Goal: Task Accomplishment & Management: Manage account settings

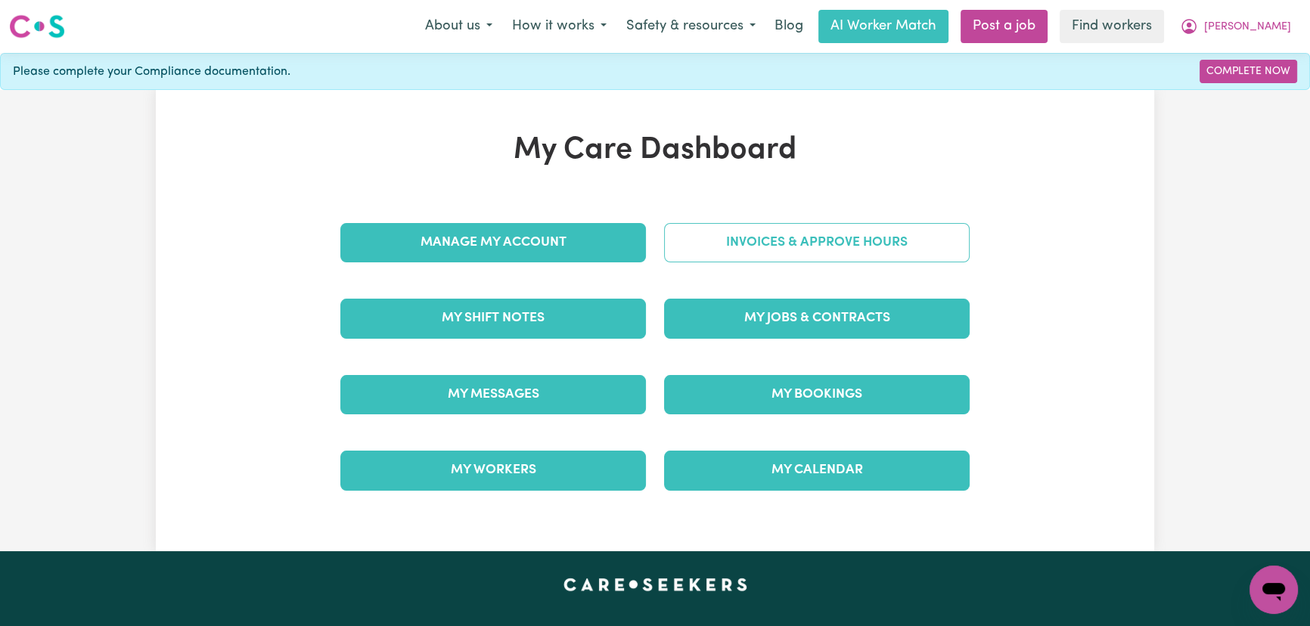
click at [894, 250] on link "Invoices & Approve Hours" at bounding box center [816, 242] width 305 height 39
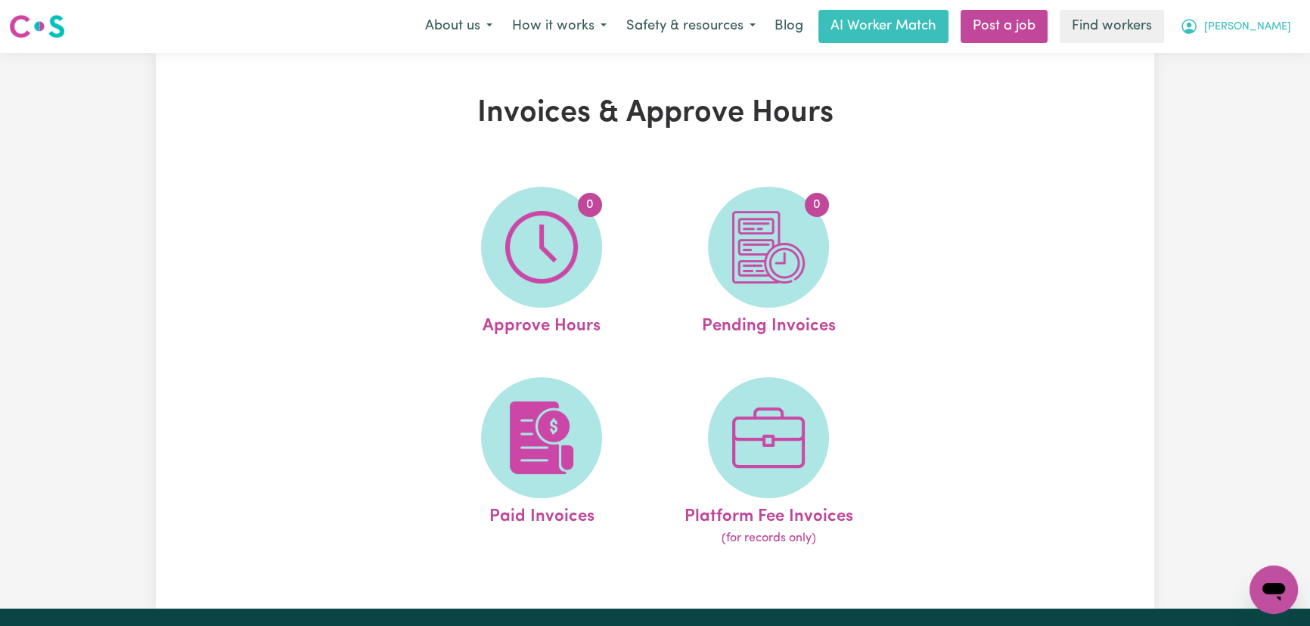
click at [1198, 30] on icon "My Account" at bounding box center [1189, 26] width 18 height 18
click at [1242, 58] on link "My Dashboard" at bounding box center [1239, 59] width 119 height 29
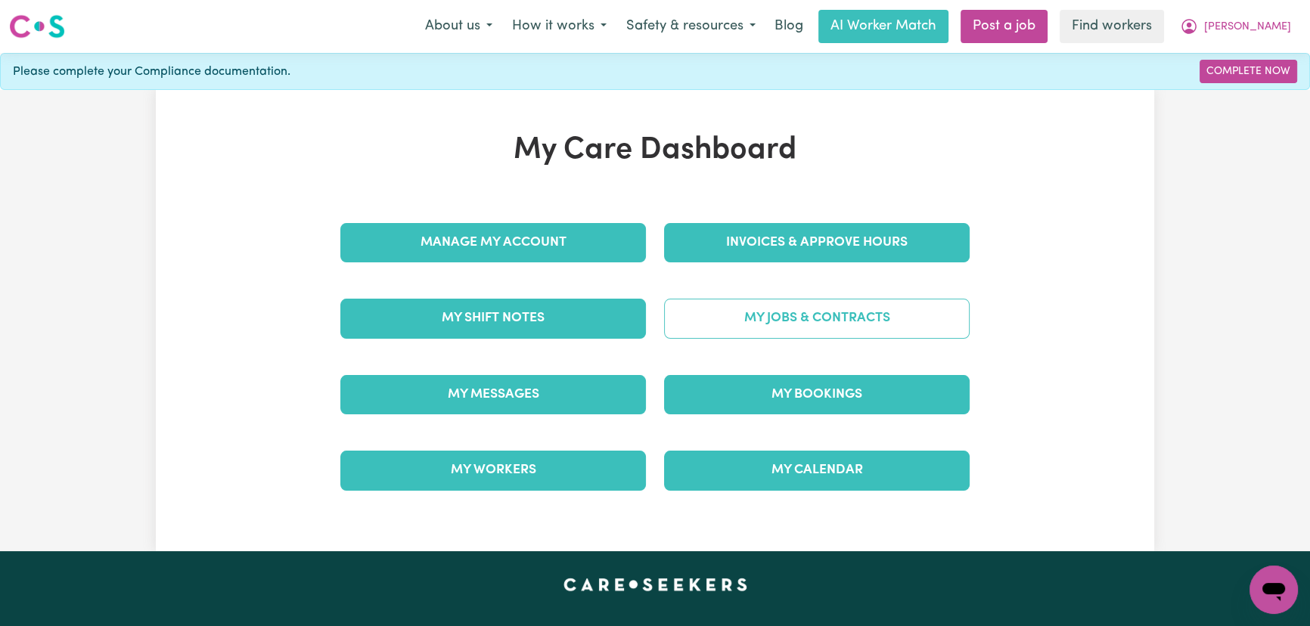
click at [843, 319] on link "My Jobs & Contracts" at bounding box center [816, 318] width 305 height 39
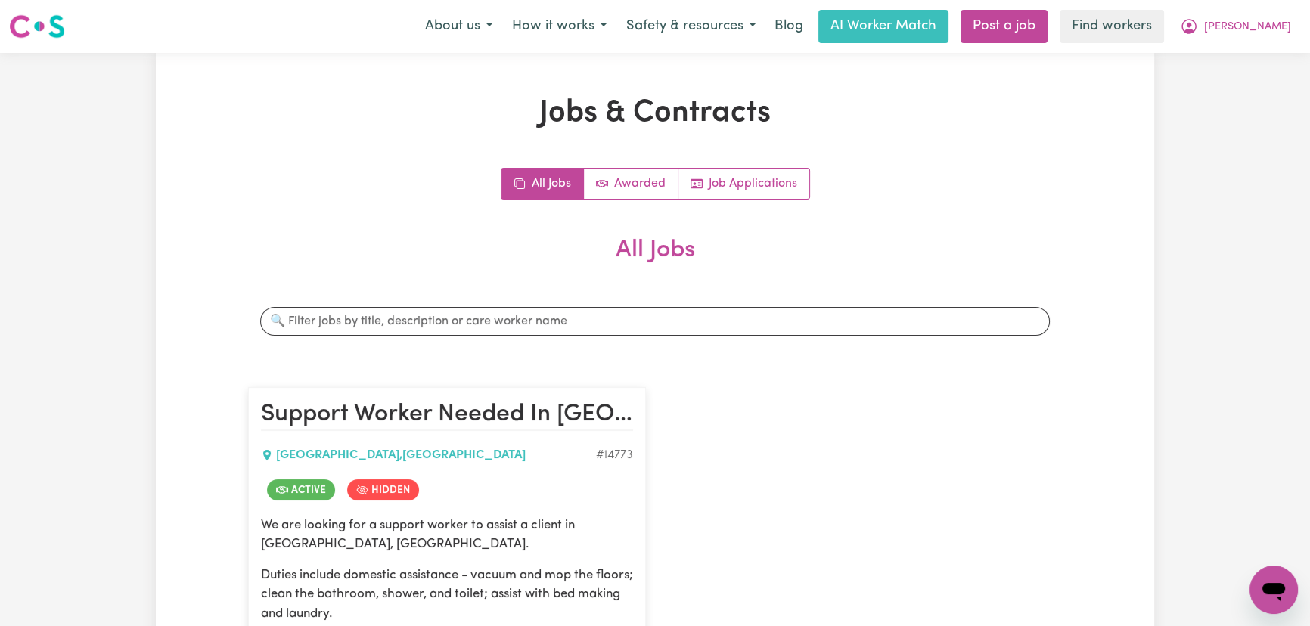
scroll to position [343, 0]
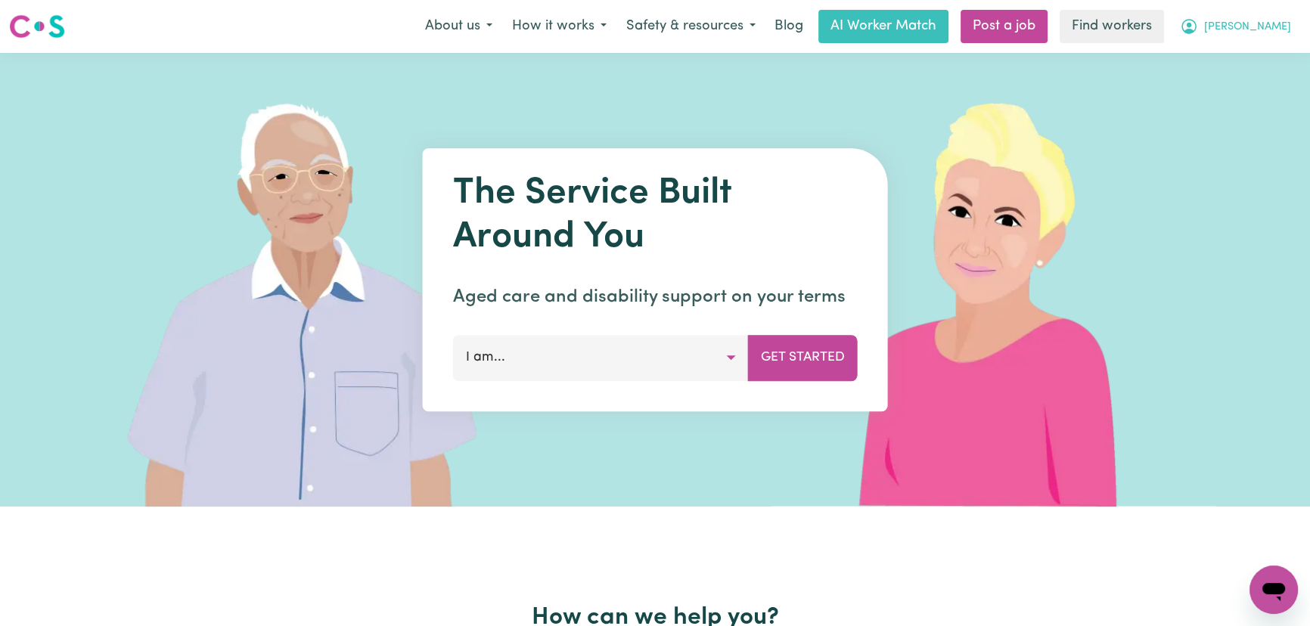
click at [1196, 33] on icon "My Account" at bounding box center [1188, 26] width 15 height 15
click at [1248, 90] on link "Logout" at bounding box center [1239, 87] width 119 height 29
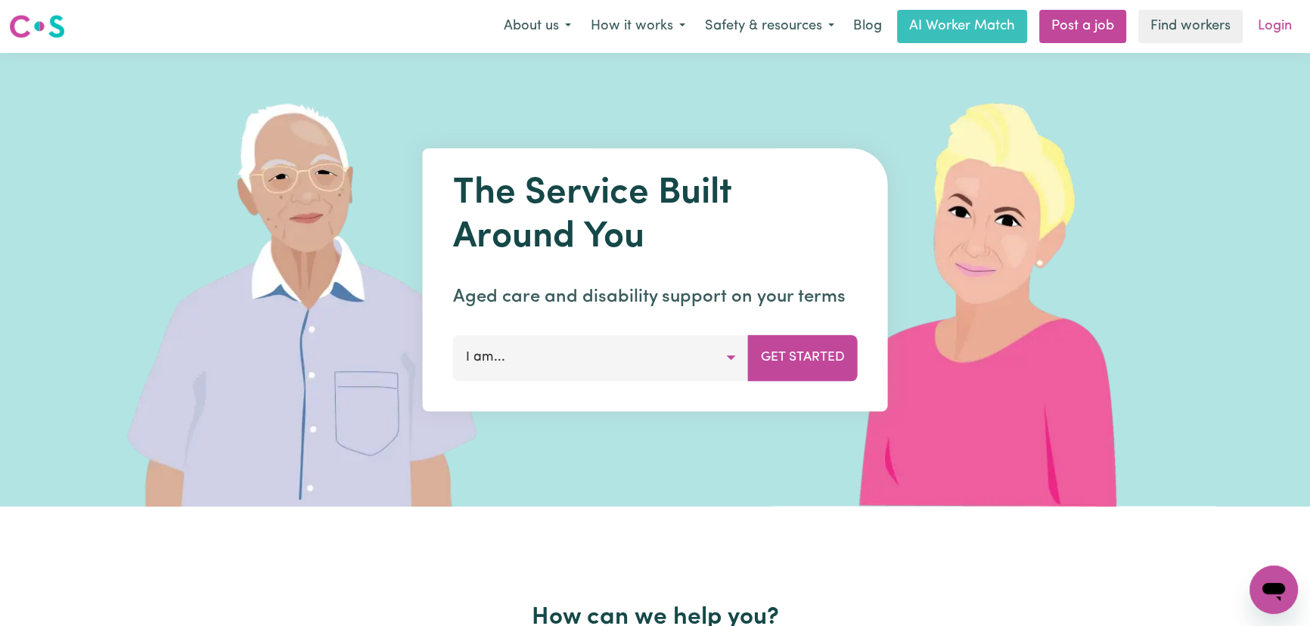
click at [1266, 35] on link "Login" at bounding box center [1274, 26] width 52 height 33
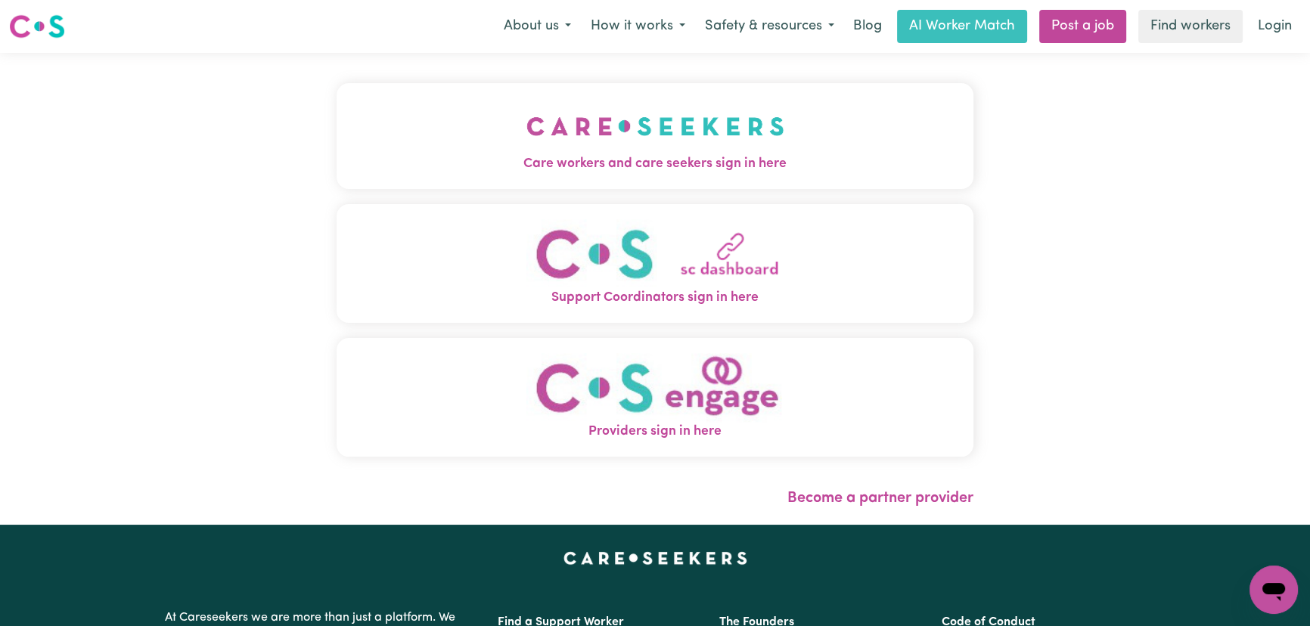
click at [507, 402] on button "Providers sign in here" at bounding box center [654, 397] width 637 height 119
click at [526, 144] on img "Care workers and care seekers sign in here" at bounding box center [655, 126] width 258 height 56
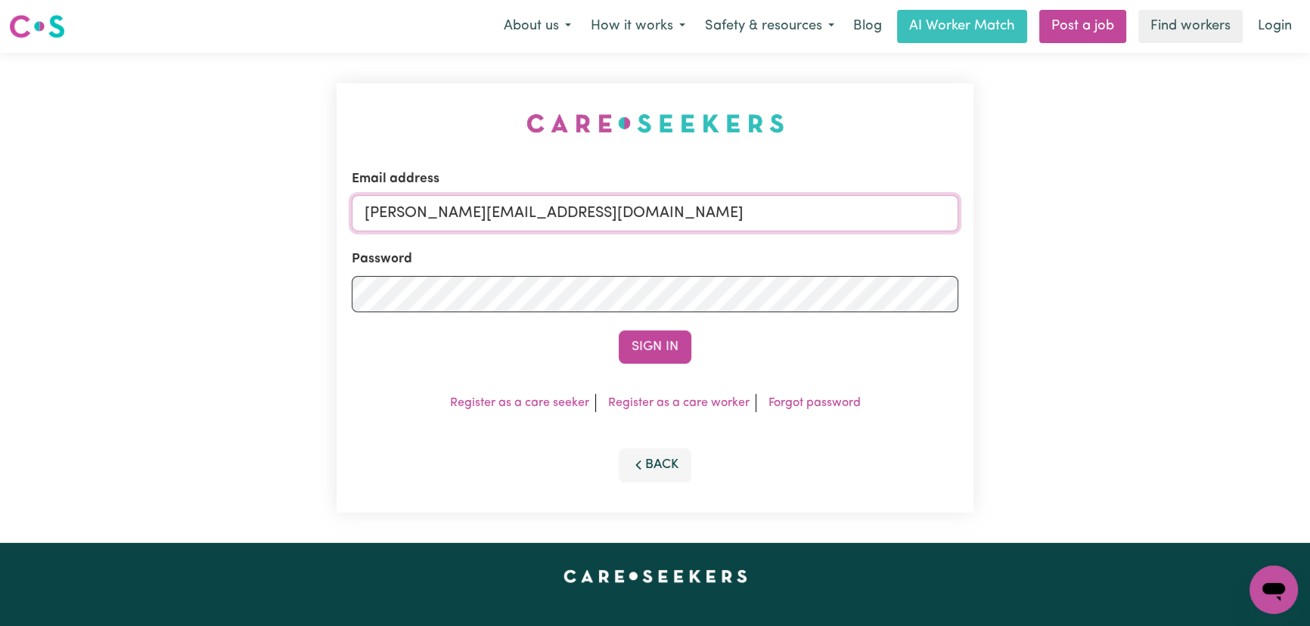
click at [642, 216] on input "lindsay+engage@careseekers.com.au" at bounding box center [655, 213] width 606 height 36
drag, startPoint x: 669, startPoint y: 222, endPoint x: 449, endPoint y: 219, distance: 220.1
click at [449, 219] on input "superuser~CLeahTaggartIC@careseekers.com.au" at bounding box center [655, 213] width 606 height 36
type input "superuser~LeahTaggartIC@careseekers.com.au"
click at [619, 330] on button "Sign In" at bounding box center [655, 346] width 73 height 33
